Goal: Book appointment/travel/reservation

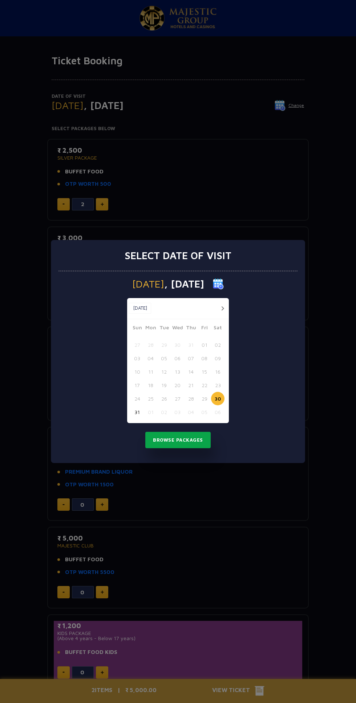
click at [184, 440] on button "Browse Packages" at bounding box center [177, 440] width 65 height 17
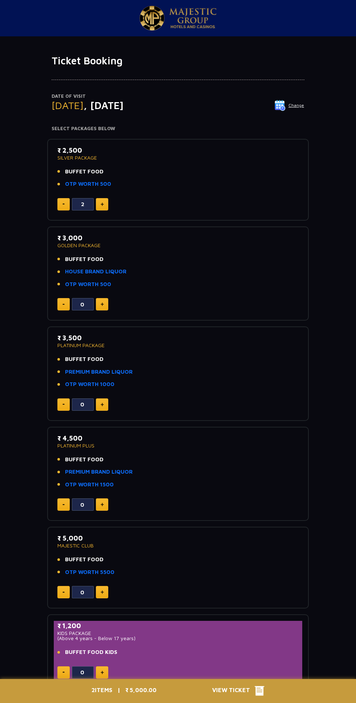
click at [64, 204] on img at bounding box center [63, 203] width 2 height 1
type input "0"
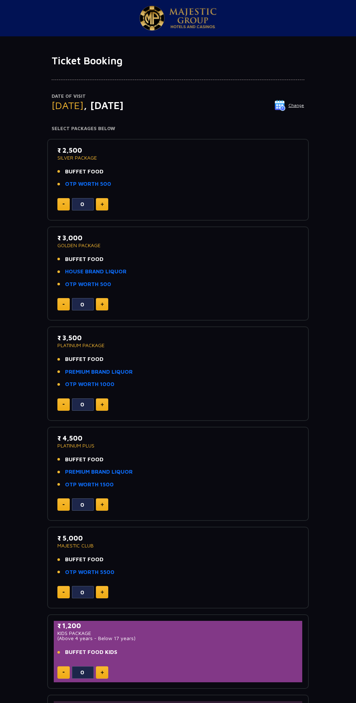
click at [286, 106] on img at bounding box center [280, 105] width 11 height 11
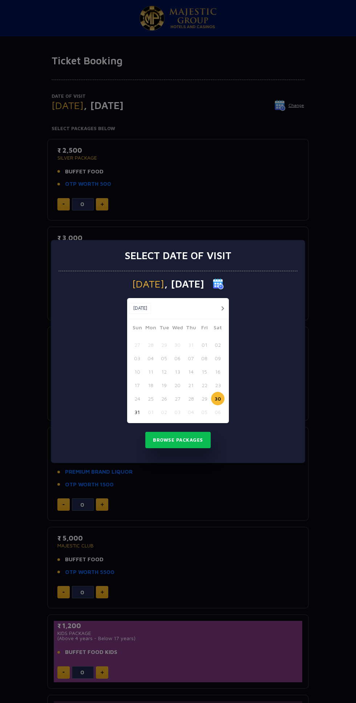
click at [222, 308] on button "button" at bounding box center [222, 308] width 9 height 9
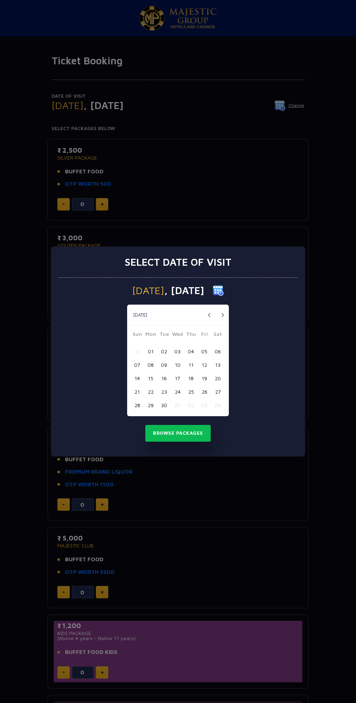
click at [152, 352] on button "01" at bounding box center [150, 350] width 13 height 13
click at [190, 433] on button "Browse Packages" at bounding box center [177, 433] width 65 height 17
